Goal: Information Seeking & Learning: Learn about a topic

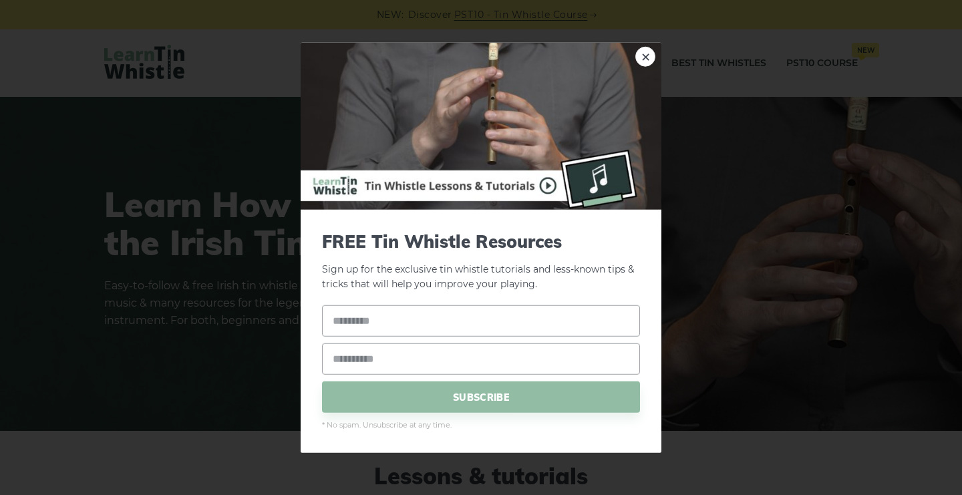
click at [635, 55] on img at bounding box center [481, 125] width 361 height 167
click at [646, 60] on link "×" at bounding box center [645, 56] width 20 height 20
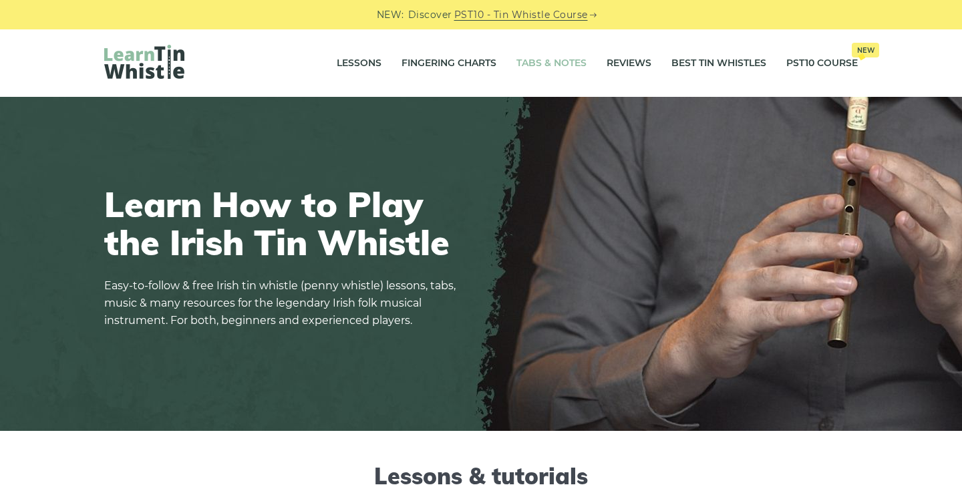
click at [544, 61] on link "Tabs & Notes" at bounding box center [551, 63] width 70 height 33
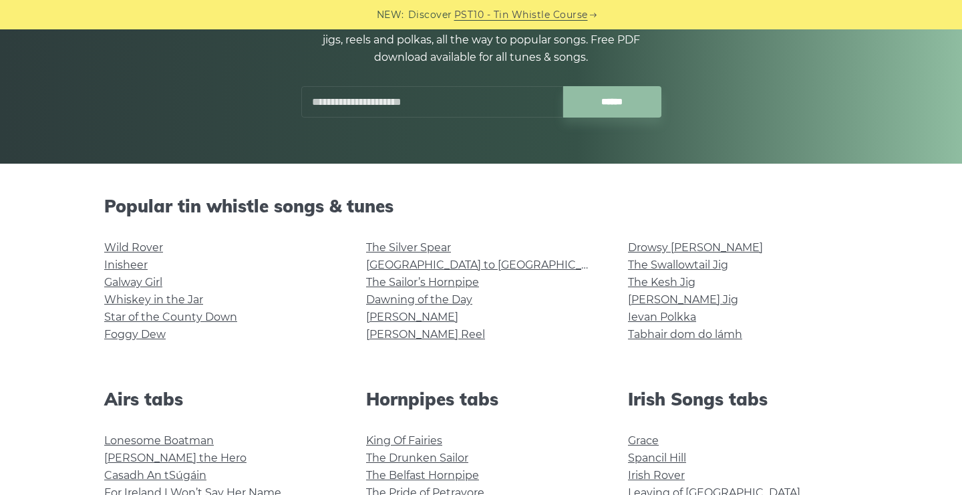
scroll to position [184, 0]
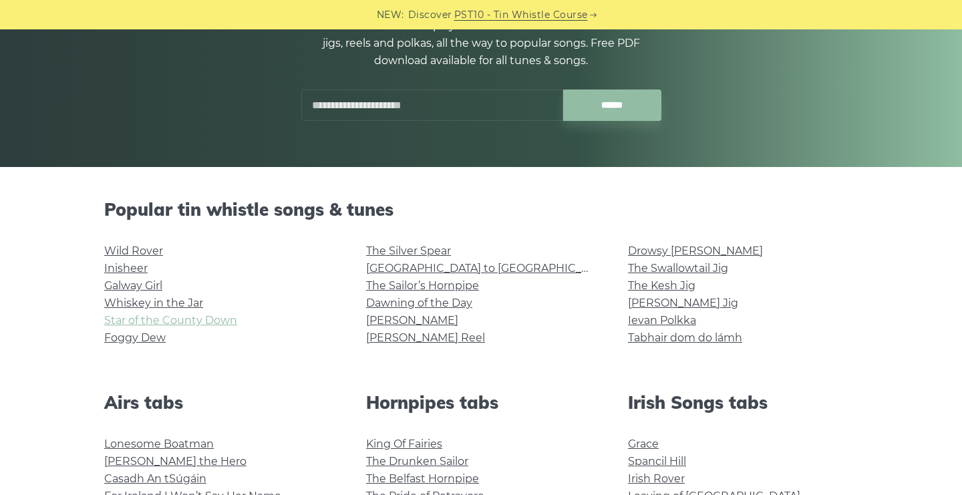
click at [180, 320] on link "Star of the County Down" at bounding box center [170, 320] width 133 height 13
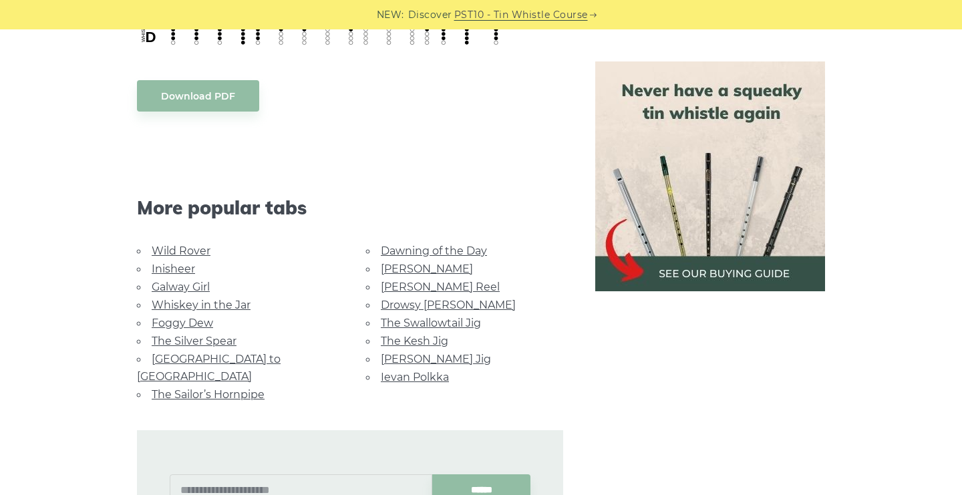
scroll to position [720, 0]
click at [185, 318] on link "Foggy Dew" at bounding box center [182, 322] width 61 height 13
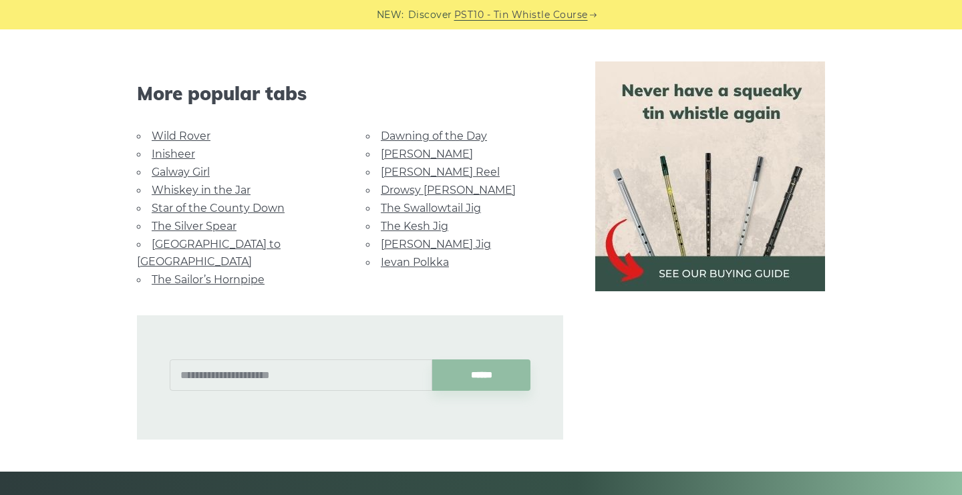
scroll to position [835, 0]
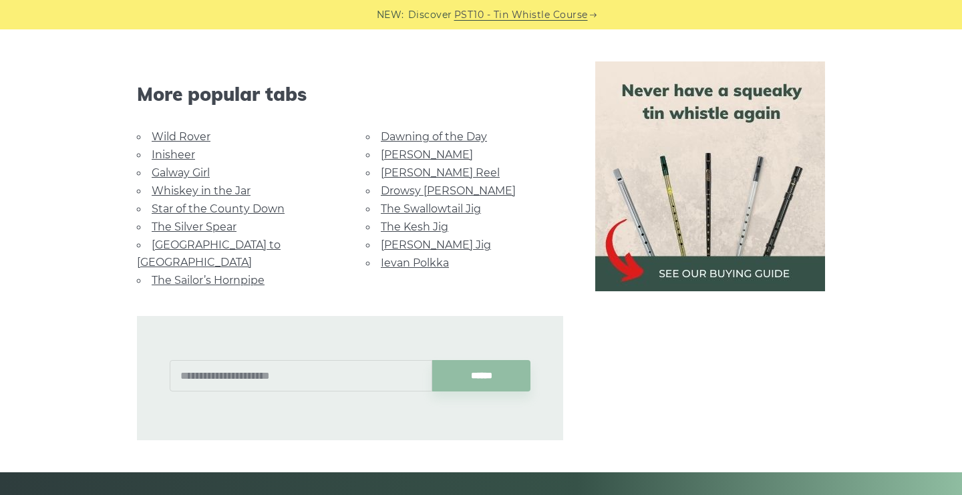
click at [381, 240] on link "[PERSON_NAME] Jig" at bounding box center [436, 244] width 110 height 13
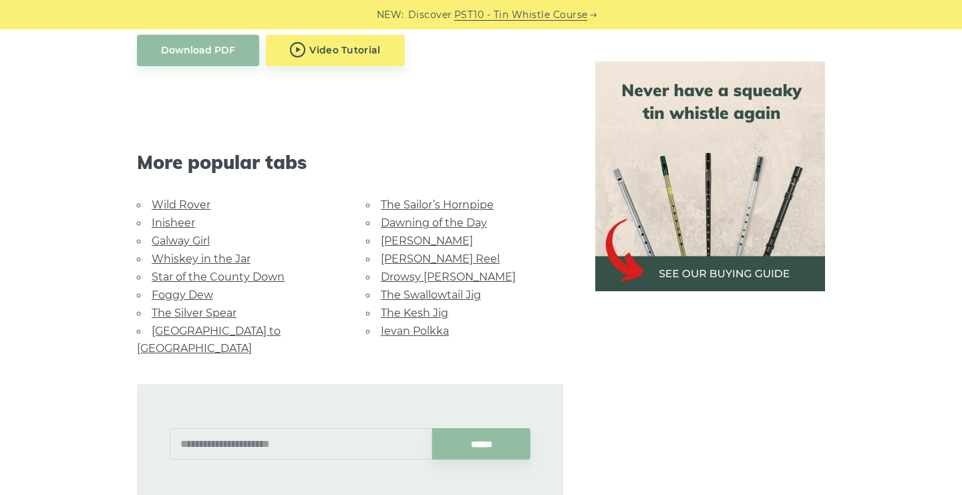
scroll to position [804, 0]
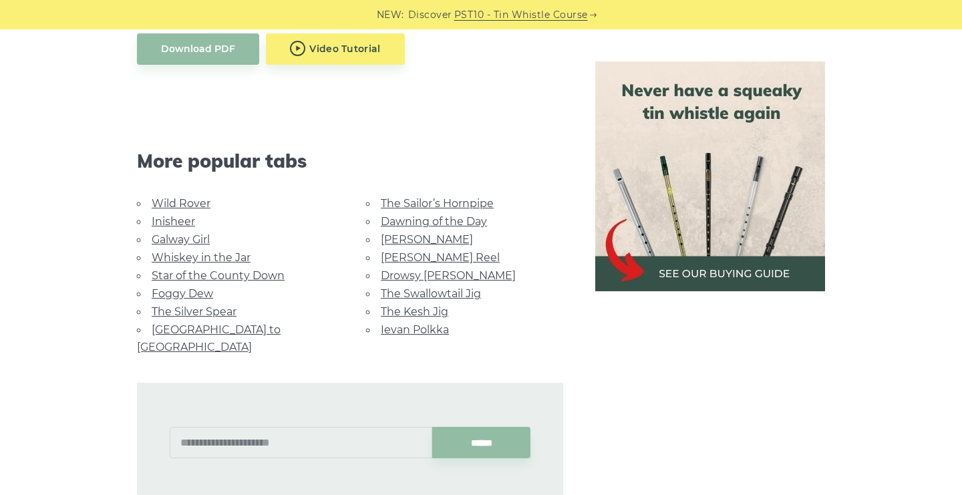
click at [436, 199] on link "The Sailor’s Hornpipe" at bounding box center [437, 203] width 113 height 13
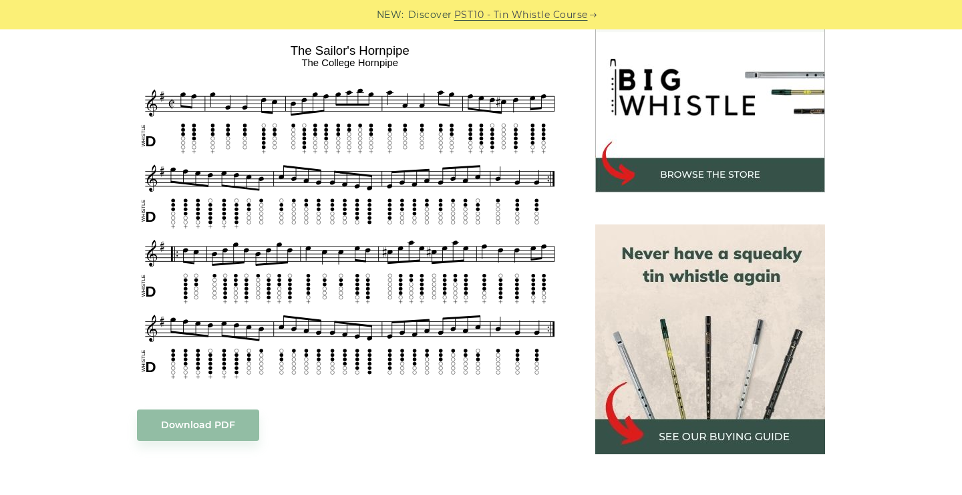
scroll to position [423, 0]
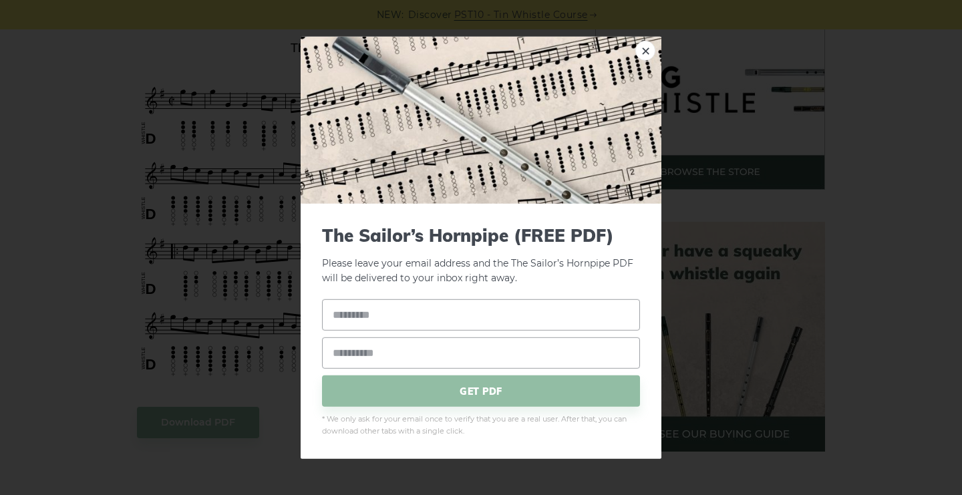
click at [763, 260] on div "× The Sailor’s Hornpipe (FREE PDF) Please leave your email address and the The …" at bounding box center [481, 247] width 962 height 495
click at [884, 283] on div "× The Sailor’s Hornpipe (FREE PDF) Please leave your email address and the The …" at bounding box center [481, 247] width 962 height 495
click at [644, 53] on link "×" at bounding box center [645, 50] width 20 height 20
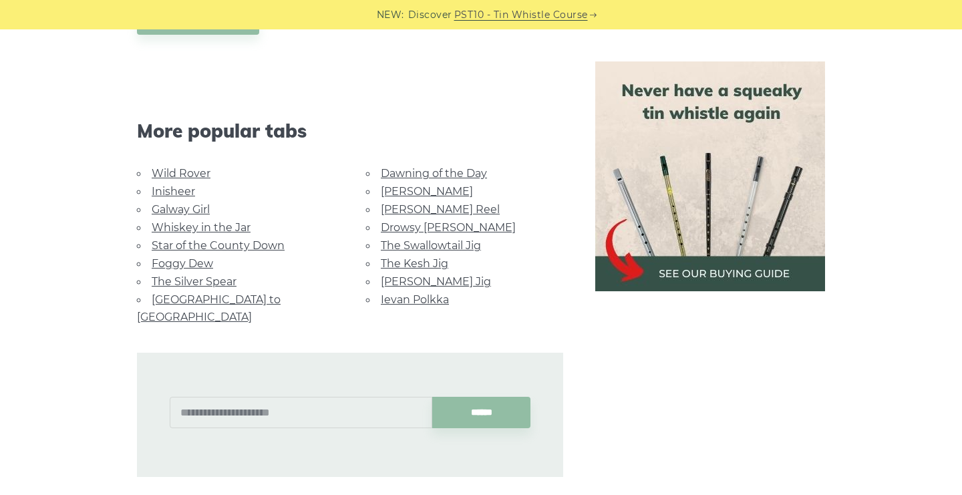
scroll to position [833, 0]
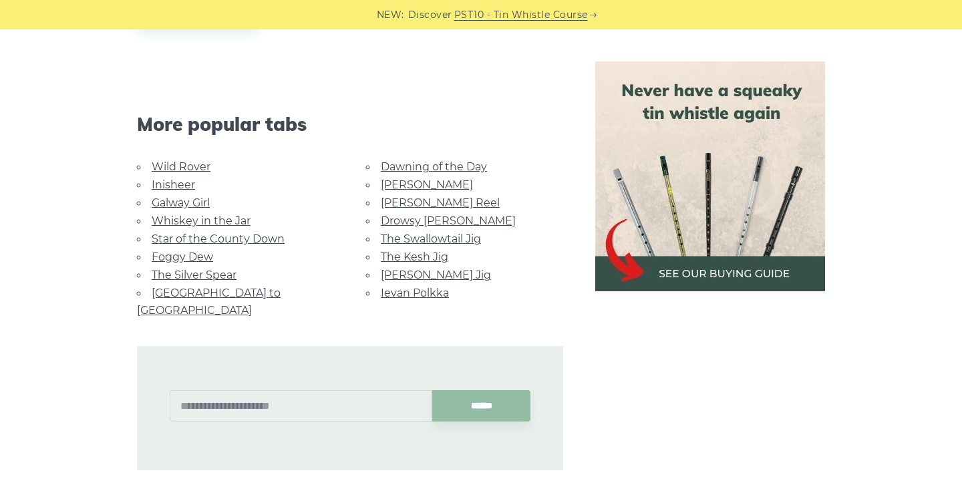
click at [408, 251] on link "The Kesh Jig" at bounding box center [414, 257] width 67 height 13
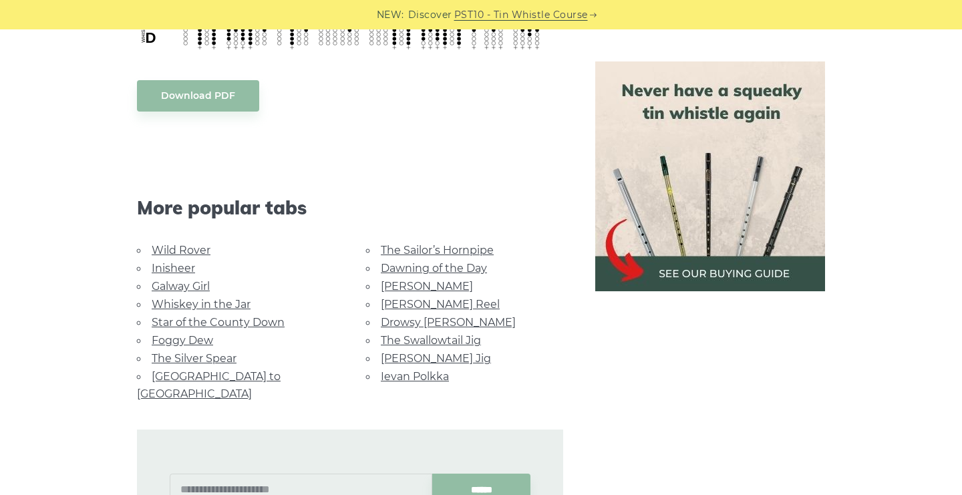
scroll to position [611, 0]
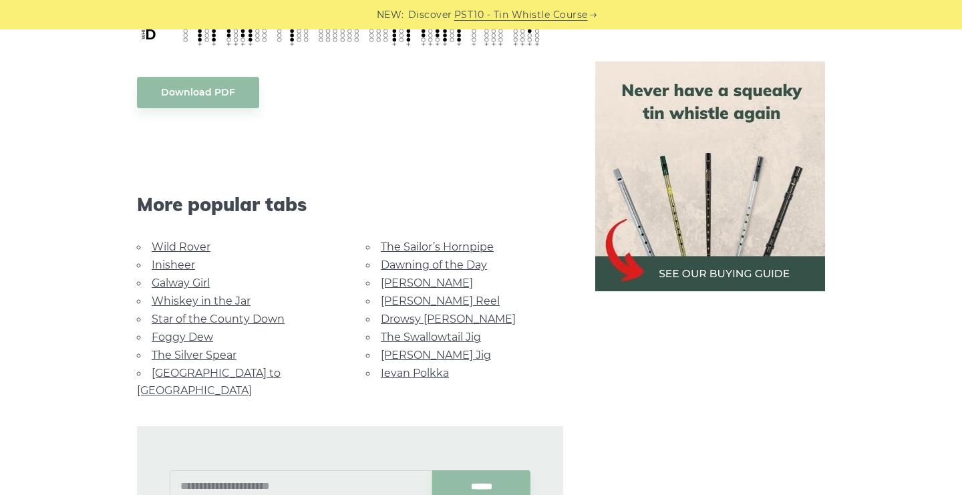
click at [213, 368] on link "[GEOGRAPHIC_DATA] to [GEOGRAPHIC_DATA]" at bounding box center [209, 382] width 144 height 30
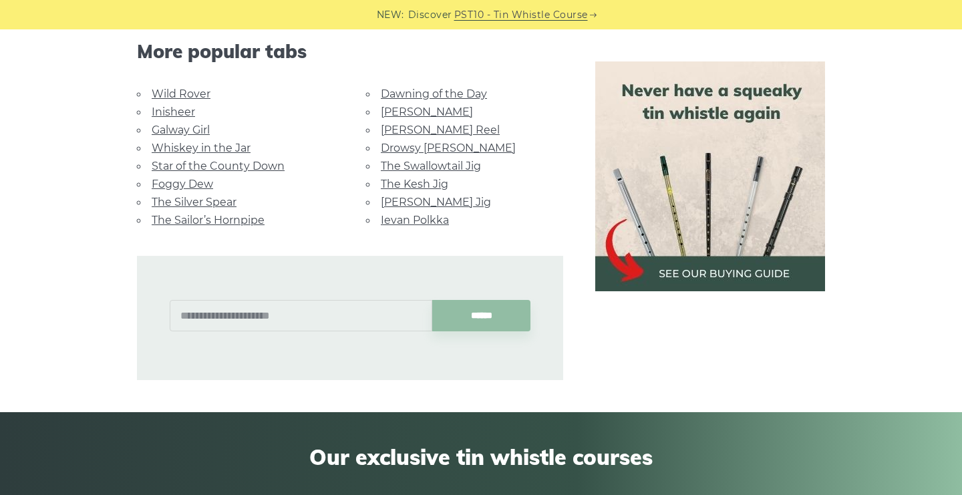
scroll to position [828, 0]
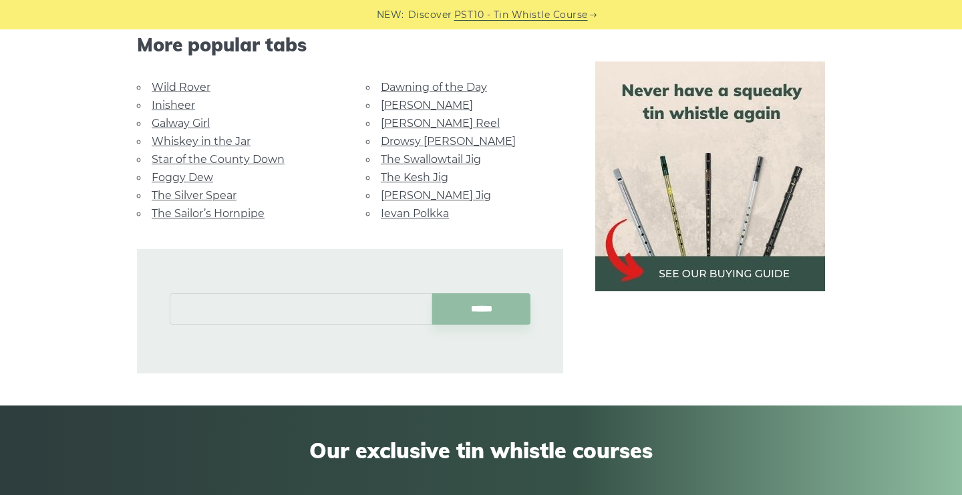
click at [252, 293] on input "text" at bounding box center [301, 308] width 263 height 31
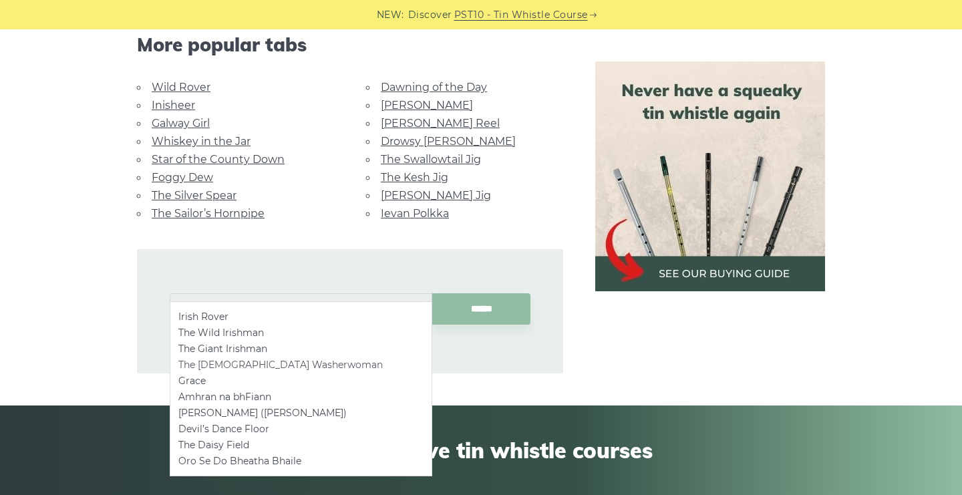
click at [226, 360] on li "The [DEMOGRAPHIC_DATA] Washerwoman" at bounding box center [300, 365] width 245 height 16
type input "**********"
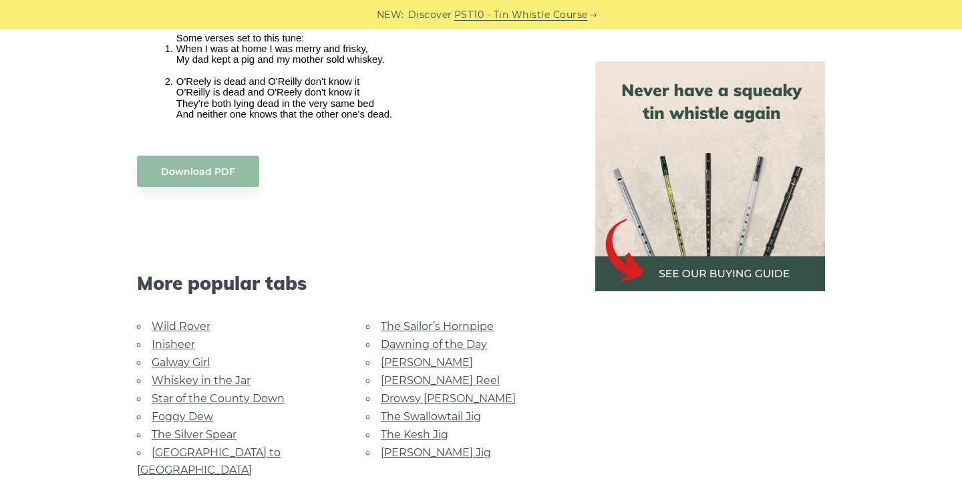
scroll to position [1254, 0]
click at [226, 374] on link "Whiskey in the Jar" at bounding box center [201, 380] width 99 height 13
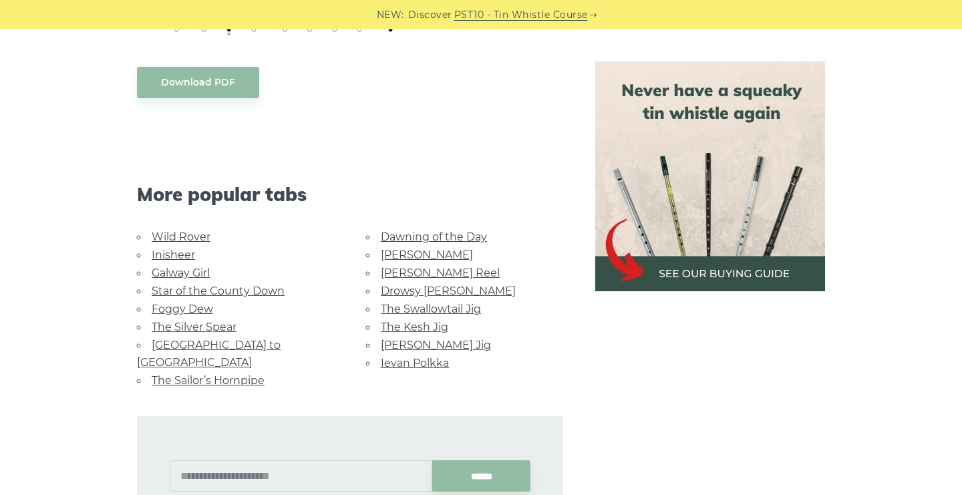
scroll to position [736, 0]
click at [196, 269] on link "Galway Girl" at bounding box center [181, 273] width 58 height 13
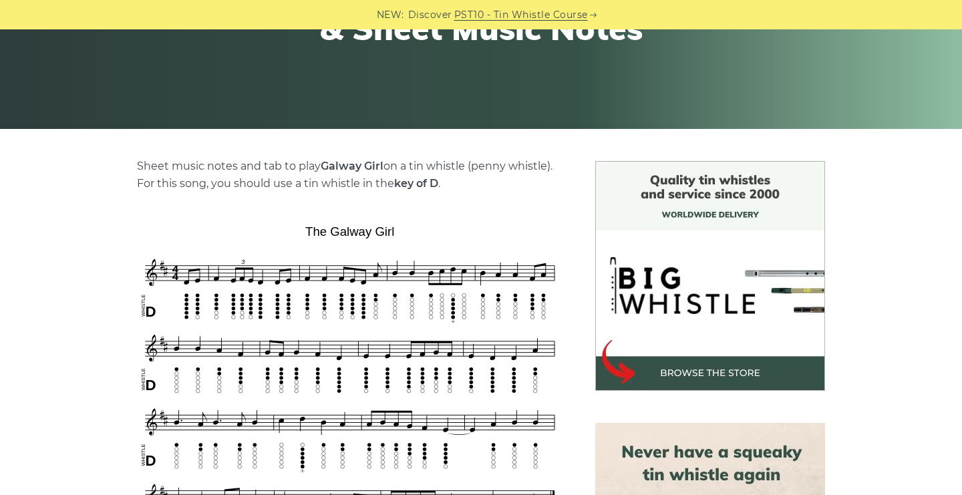
scroll to position [204, 0]
